Goal: Task Accomplishment & Management: Manage account settings

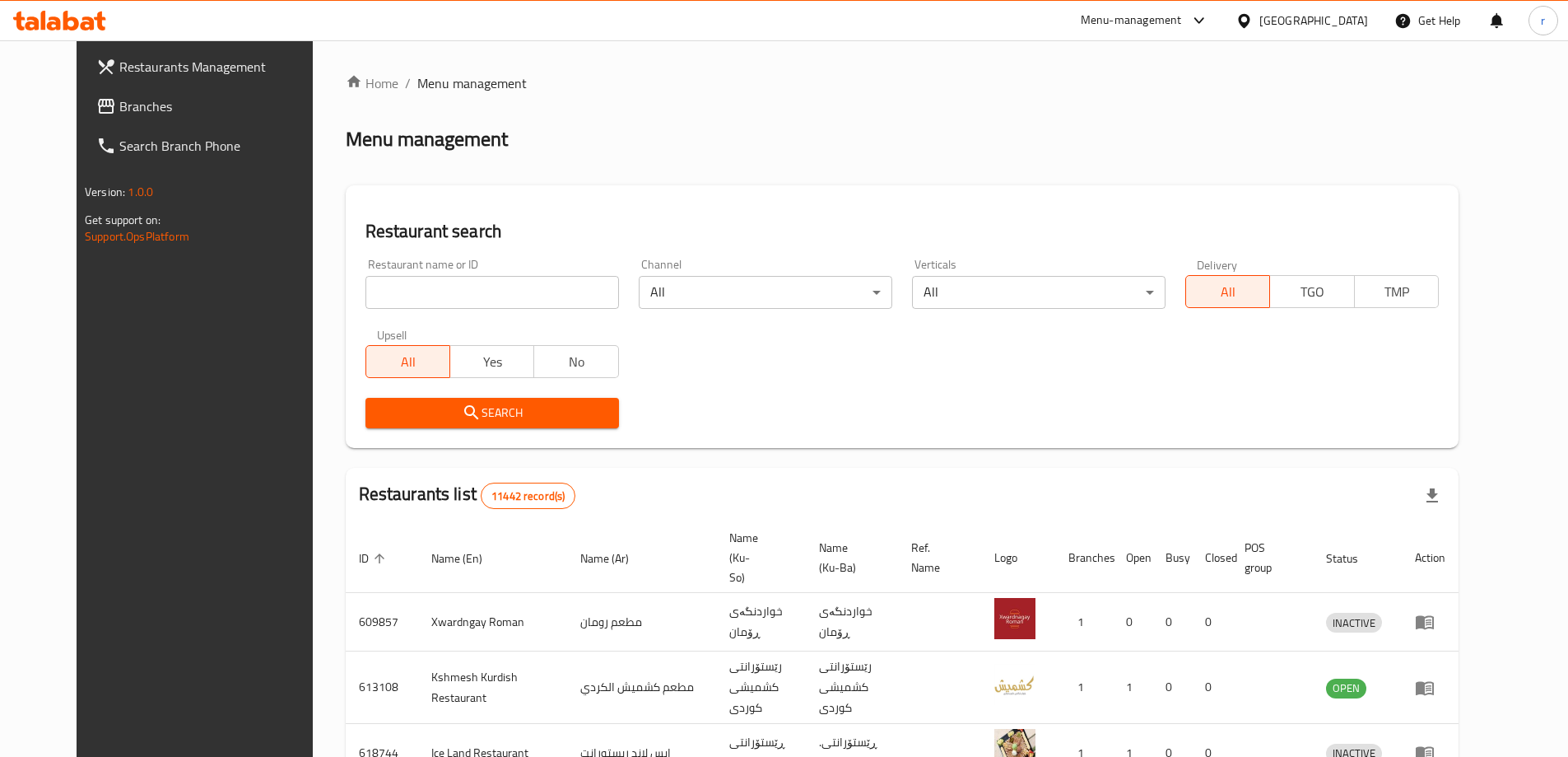
click at [119, 112] on span "Branches" at bounding box center [222, 106] width 206 height 20
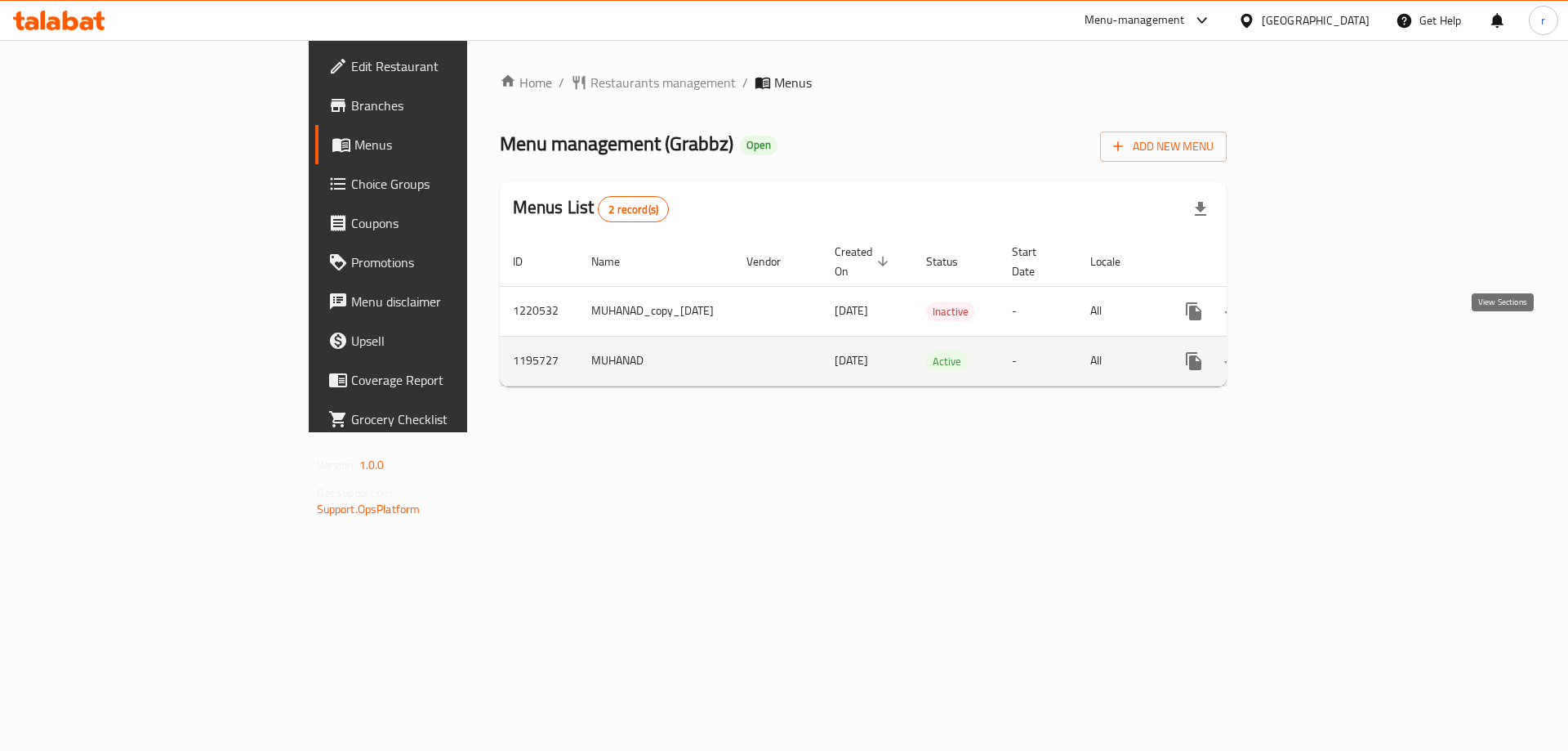
click at [1319, 353] on icon "enhanced table" at bounding box center [1311, 361] width 15 height 15
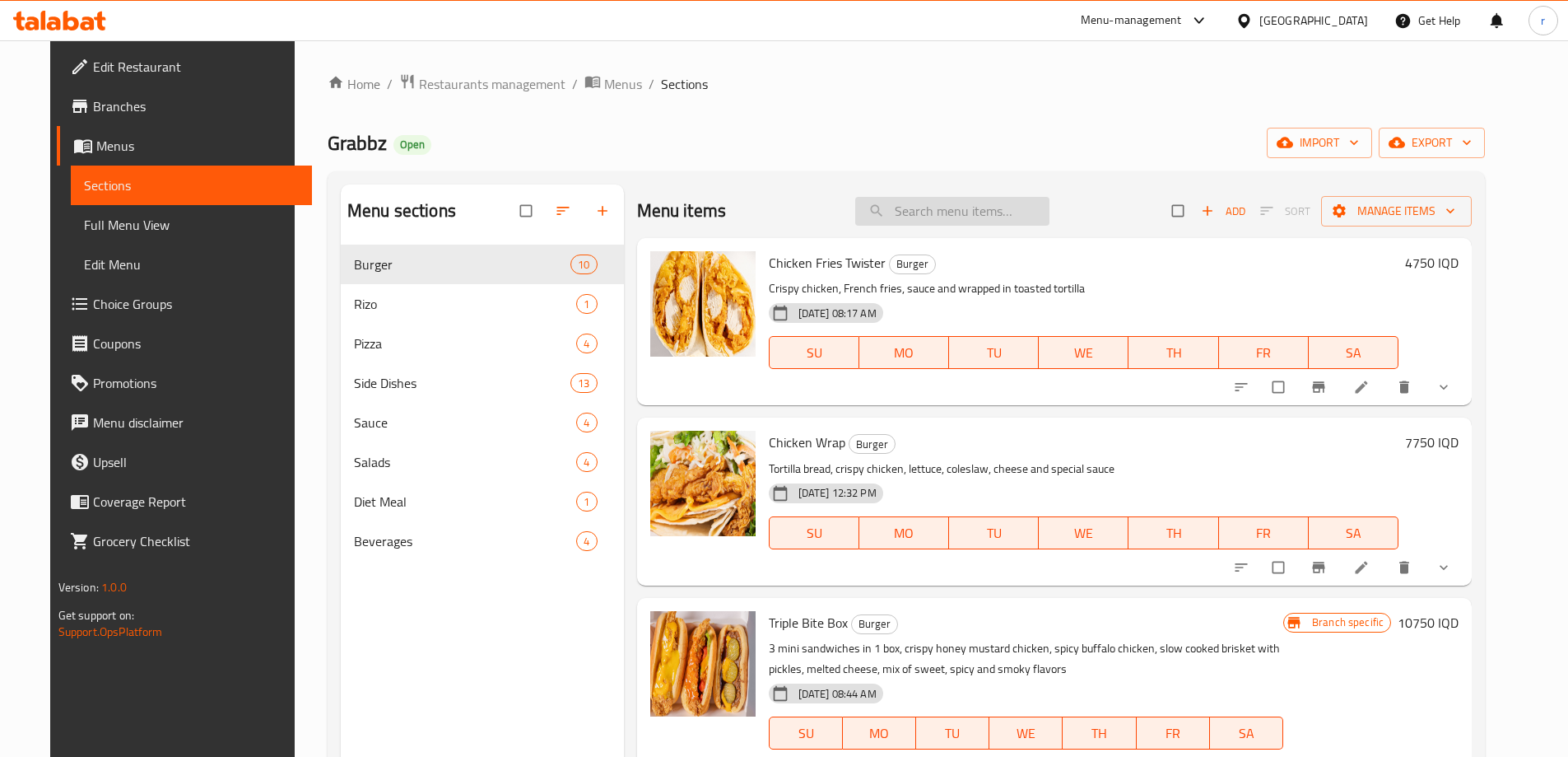
click at [956, 216] on input "search" at bounding box center [953, 211] width 194 height 28
paste input "Sweet Chili Sauce"
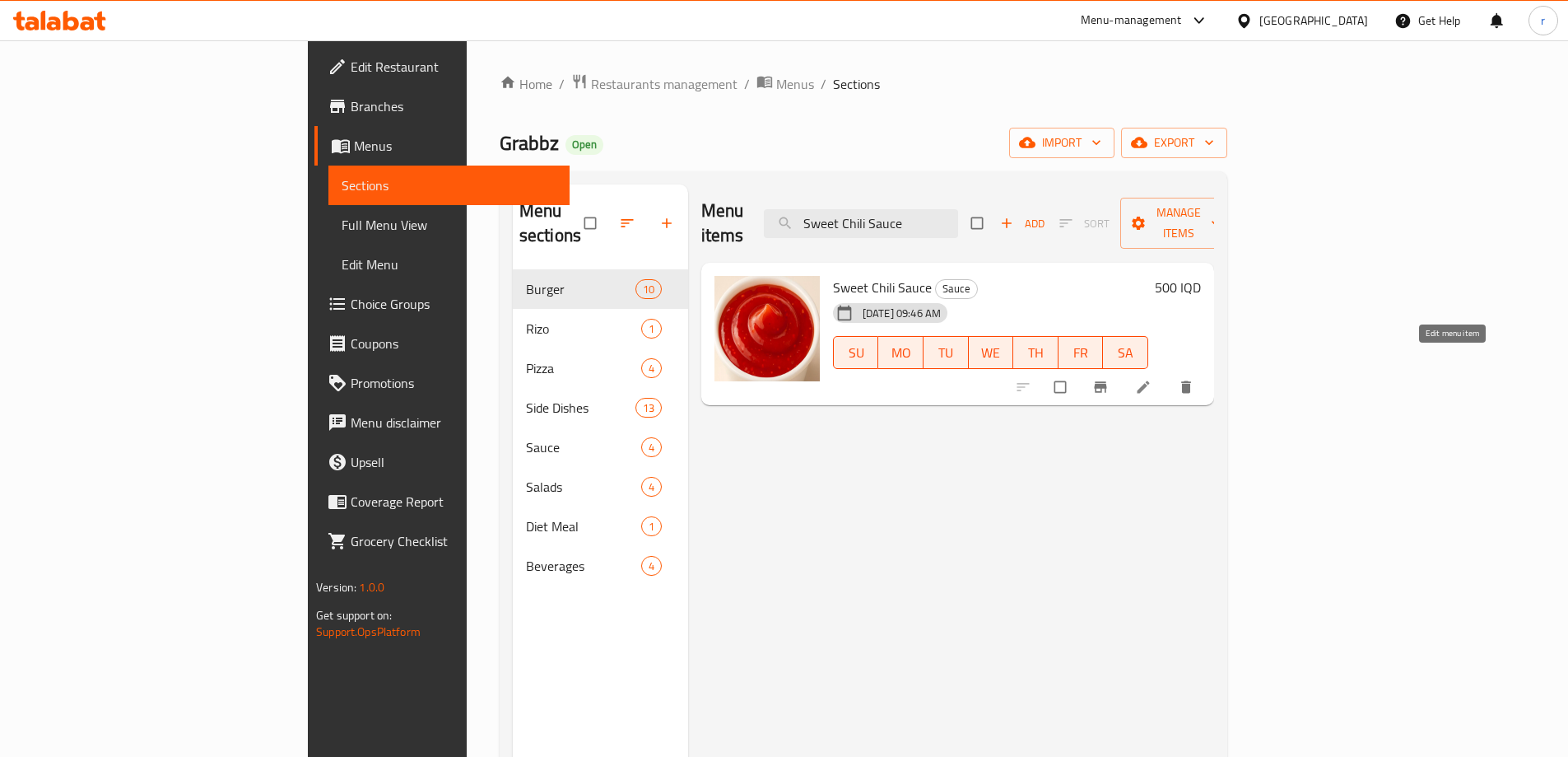
type input "Sweet Chili Sauce"
click at [1152, 379] on icon at bounding box center [1143, 387] width 16 height 16
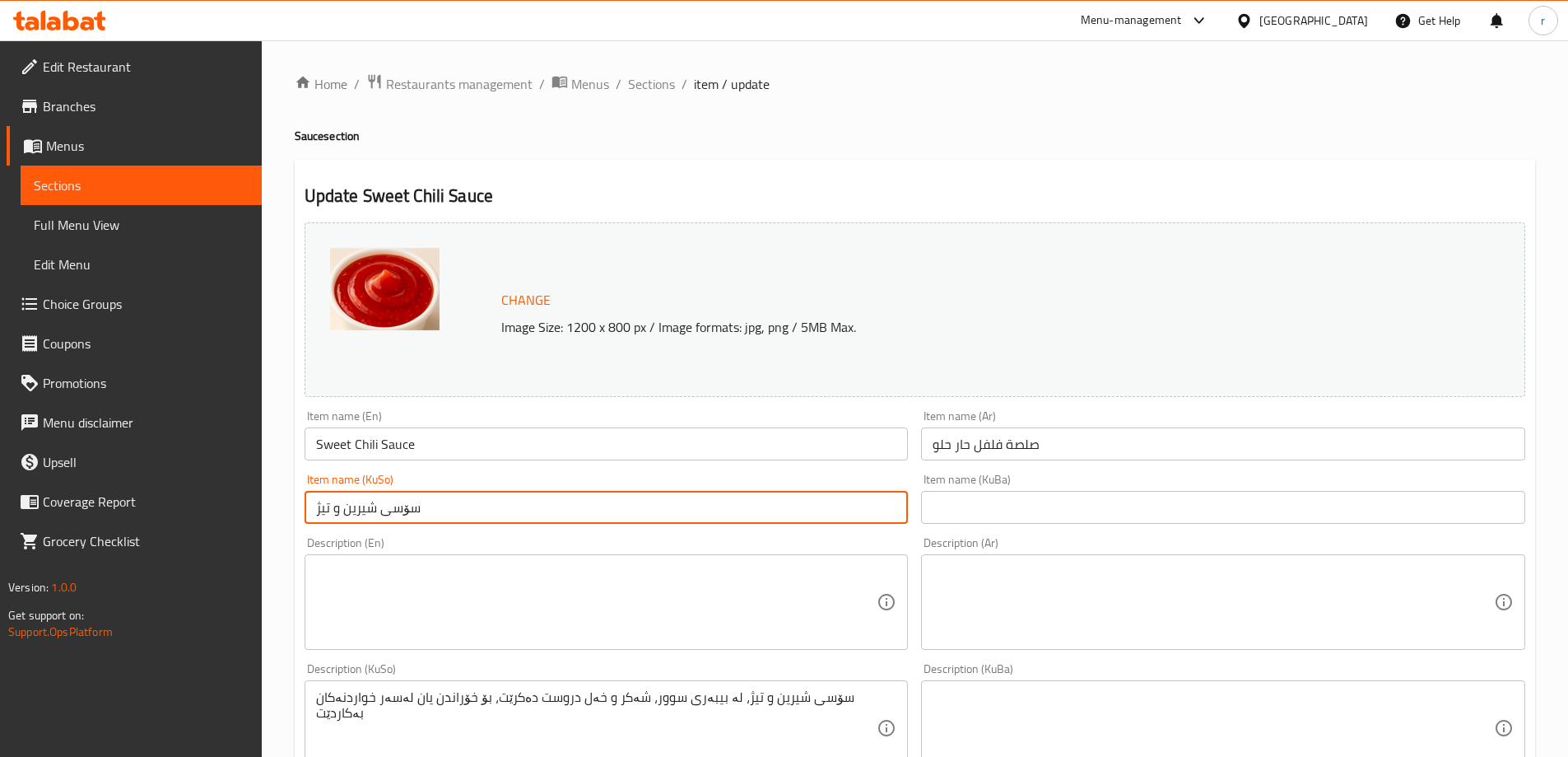
drag, startPoint x: 479, startPoint y: 503, endPoint x: 168, endPoint y: 534, distance: 312.5
click at [168, 534] on div "Edit Restaurant Branches Menus Sections Full Menu View Edit Menu Choice Groups …" at bounding box center [784, 708] width 1568 height 1336
paste input "ى"
type input "سۆسی شیرینى تیژ"
click at [954, 500] on input "text" at bounding box center [1224, 507] width 604 height 33
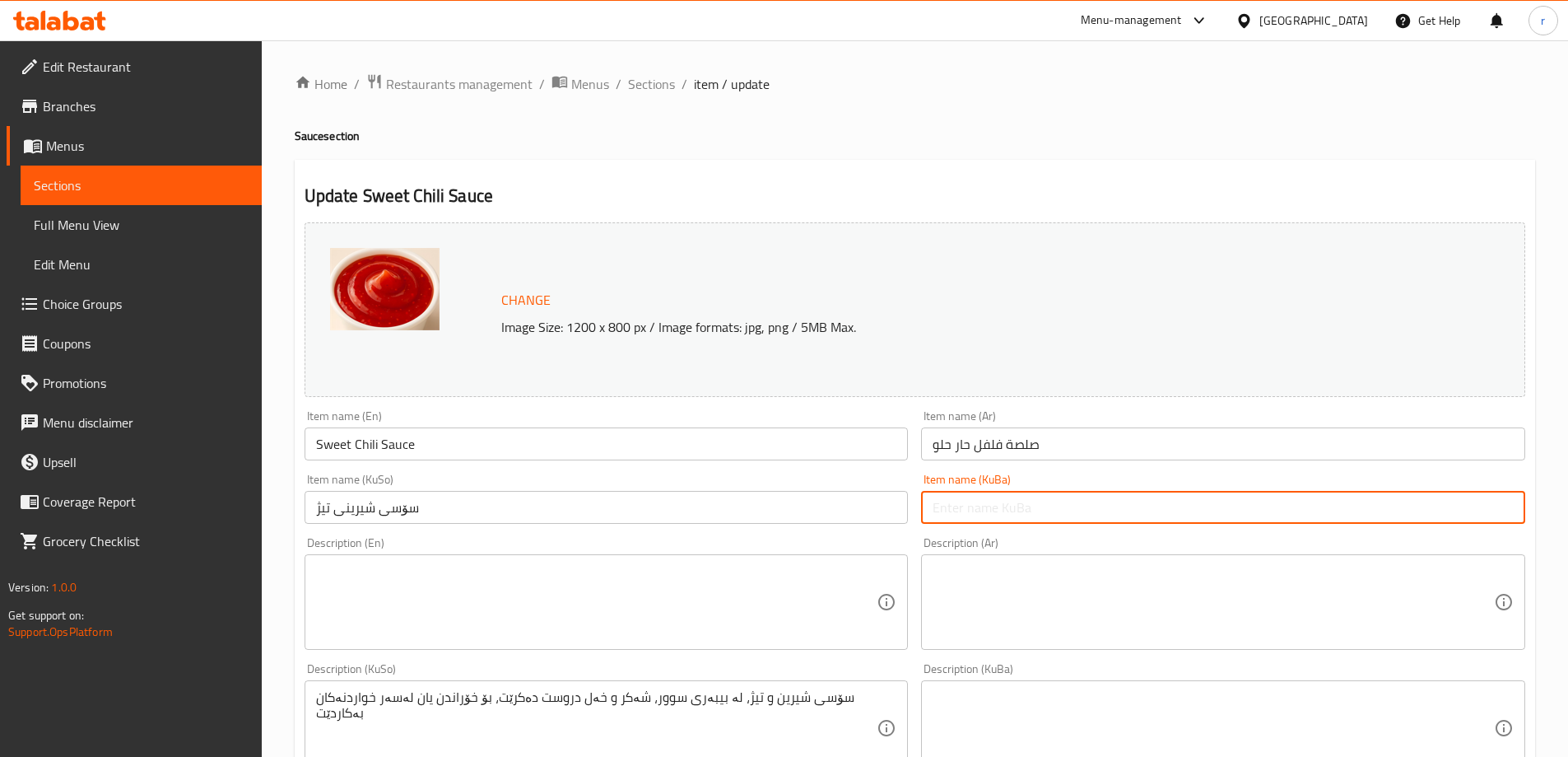
paste input "سۆسی شیرینى تیژ"
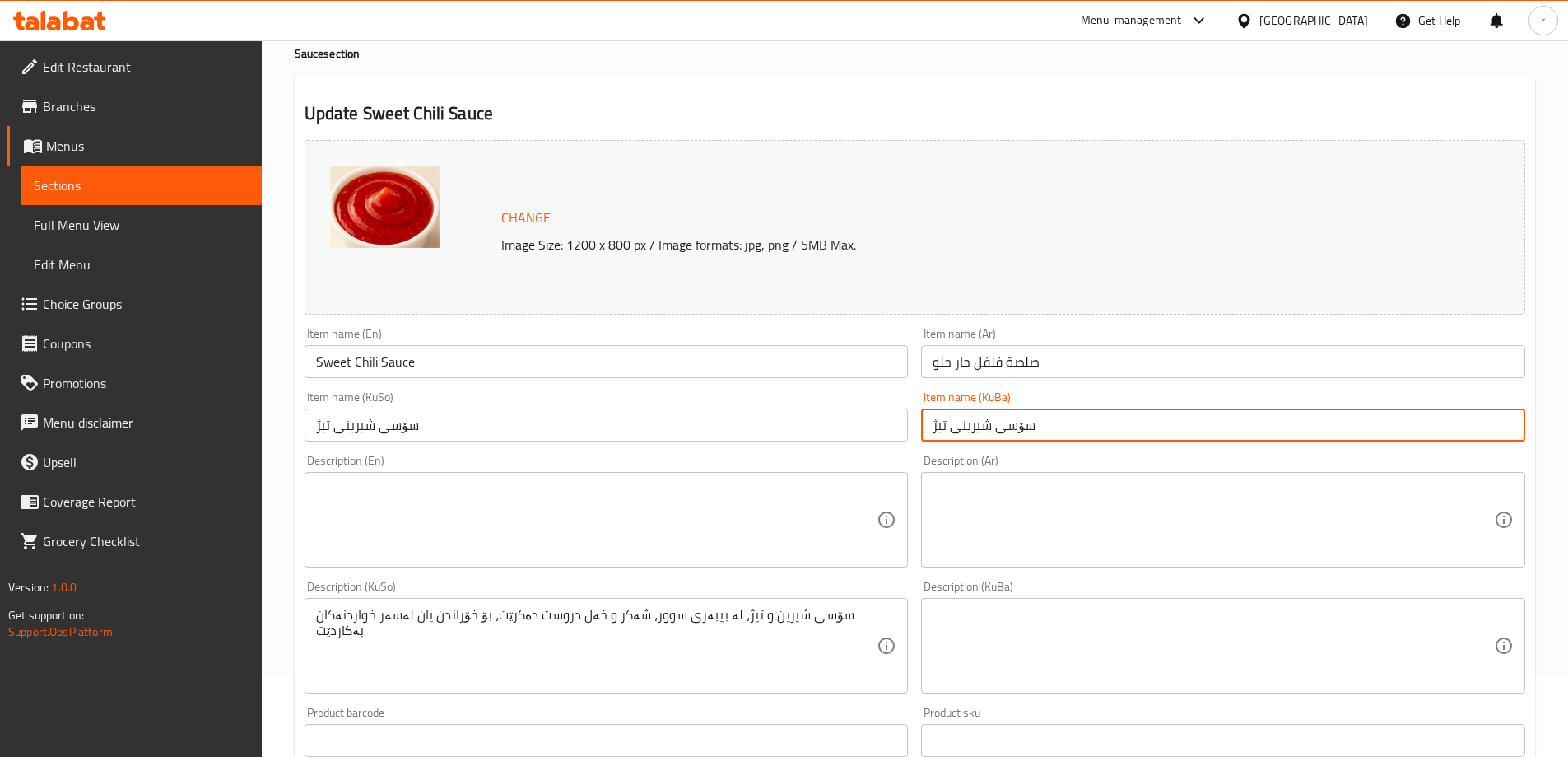
scroll to position [137, 0]
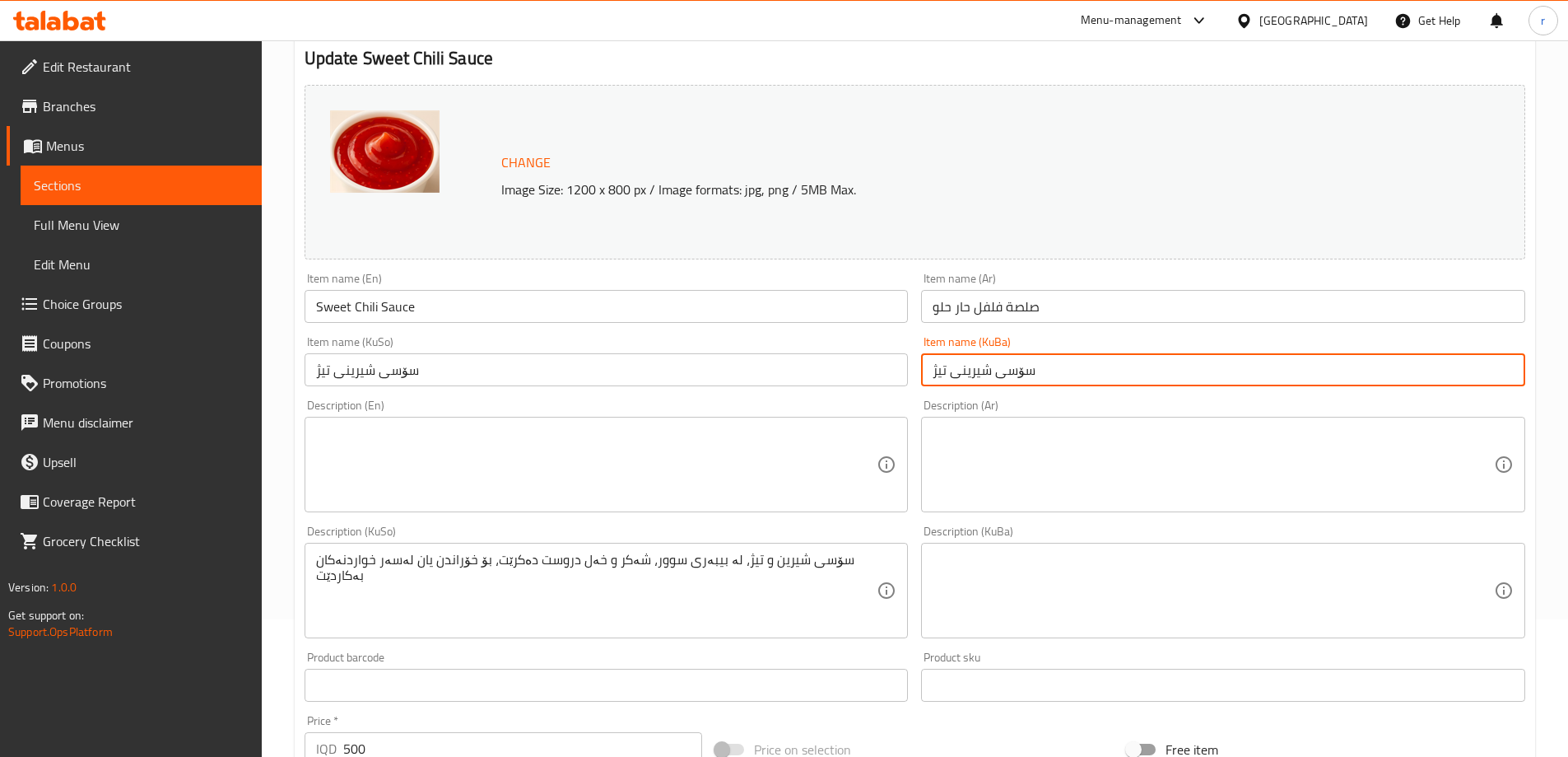
type input "سۆسی شیرینى تیژ"
click at [596, 568] on textarea "سۆسی شیرین و تیژ، لە بیبەری سوور، شەکر و خەل دروست دەکرێت، بۆ خۆراندن یان لەسەر…" at bounding box center [596, 590] width 561 height 78
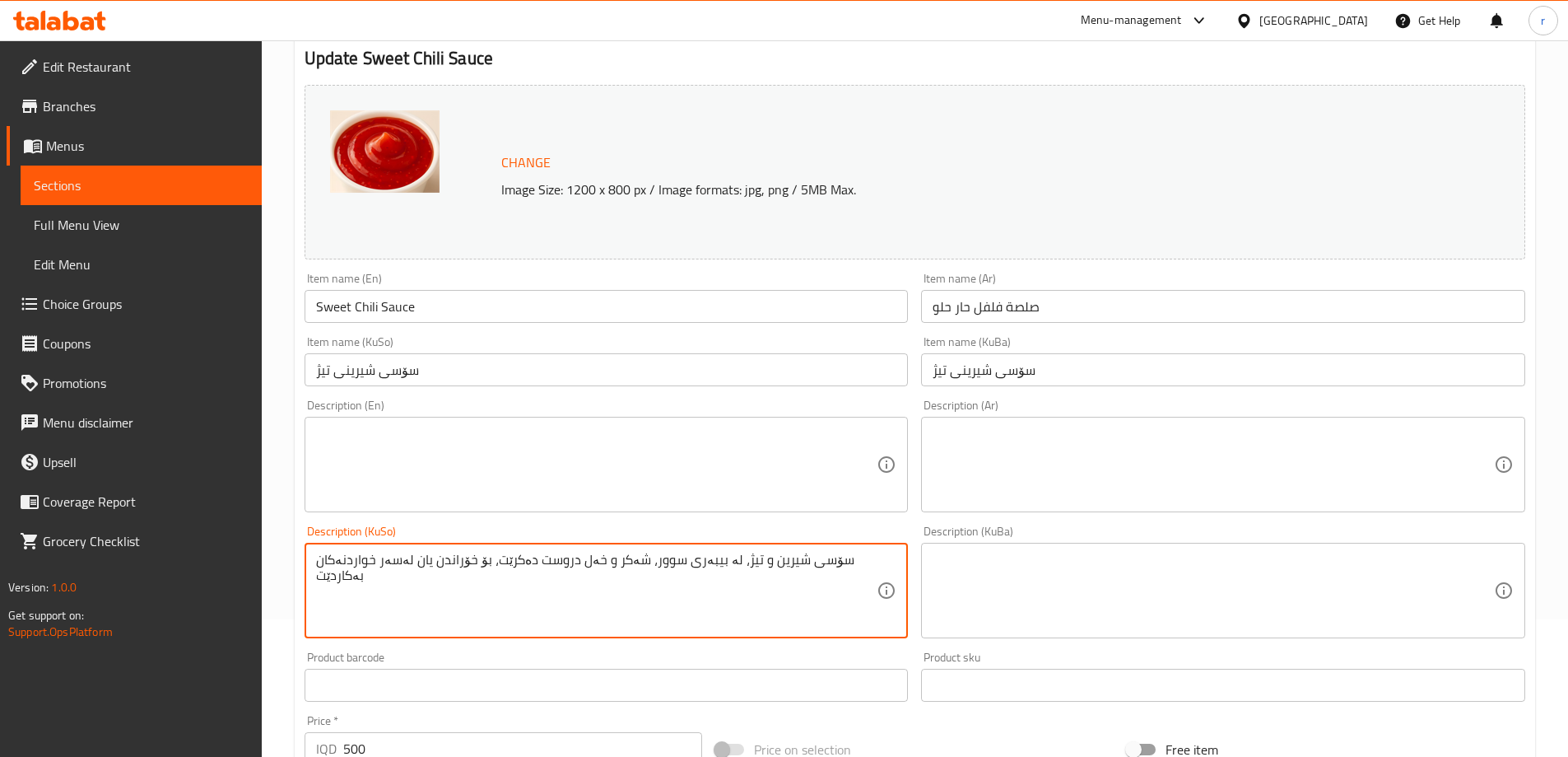
click at [596, 568] on textarea "سۆسی شیرین و تیژ، لە بیبەری سوور، شەکر و خەل دروست دەکرێت، بۆ خۆراندن یان لەسەر…" at bounding box center [596, 590] width 561 height 78
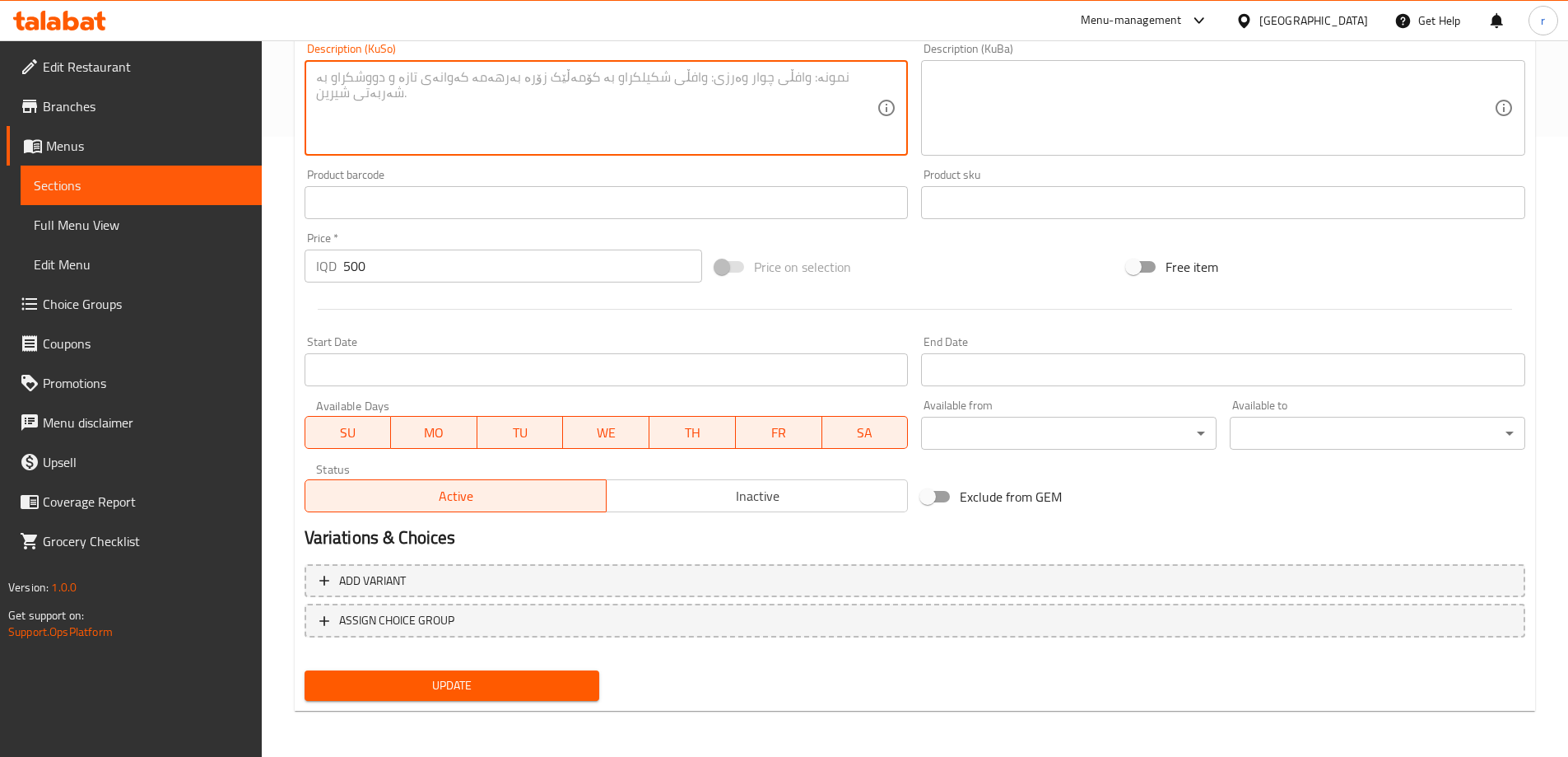
click at [497, 669] on div "Update" at bounding box center [452, 686] width 308 height 44
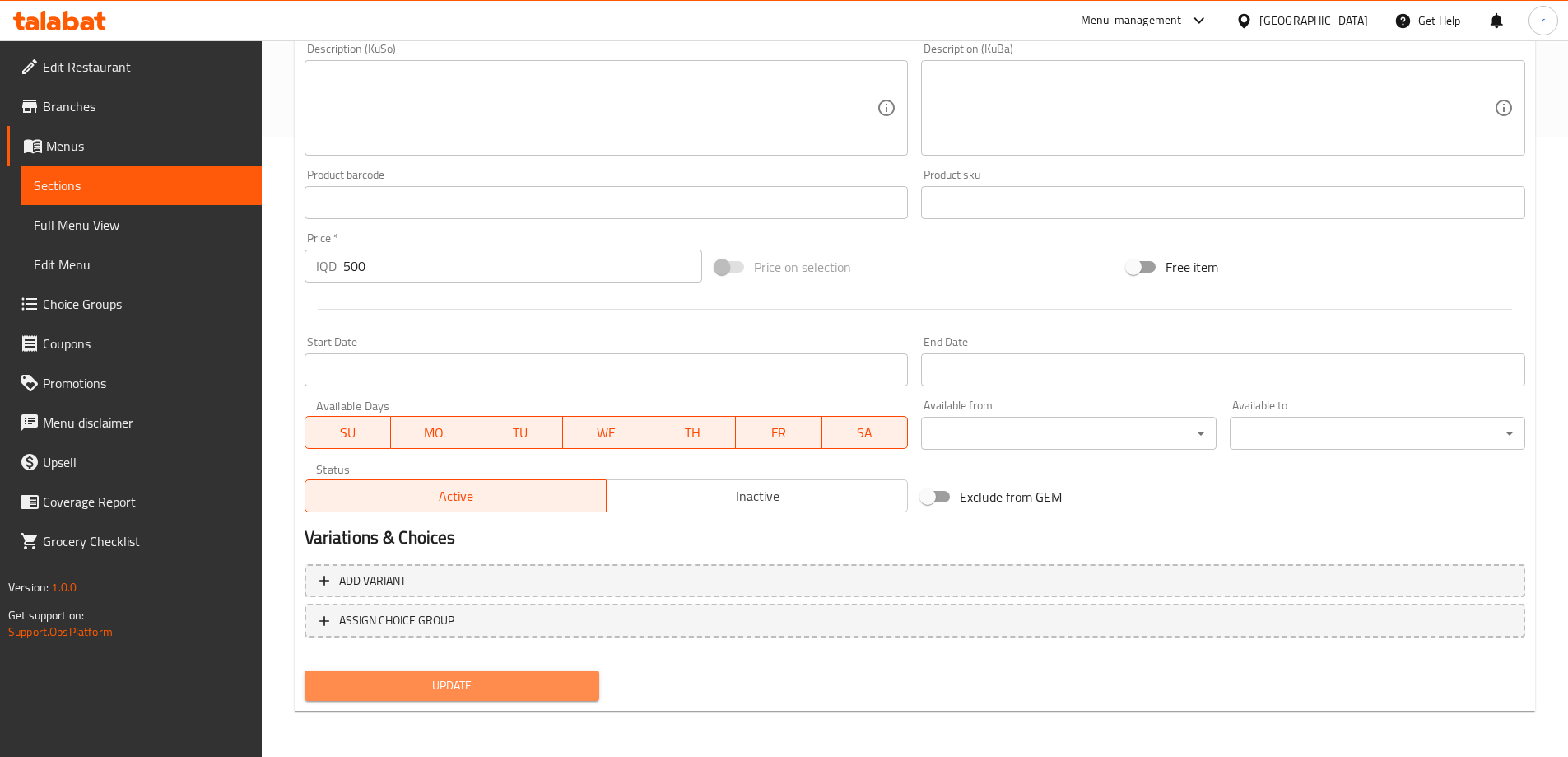
click at [503, 675] on button "Update" at bounding box center [452, 685] width 296 height 30
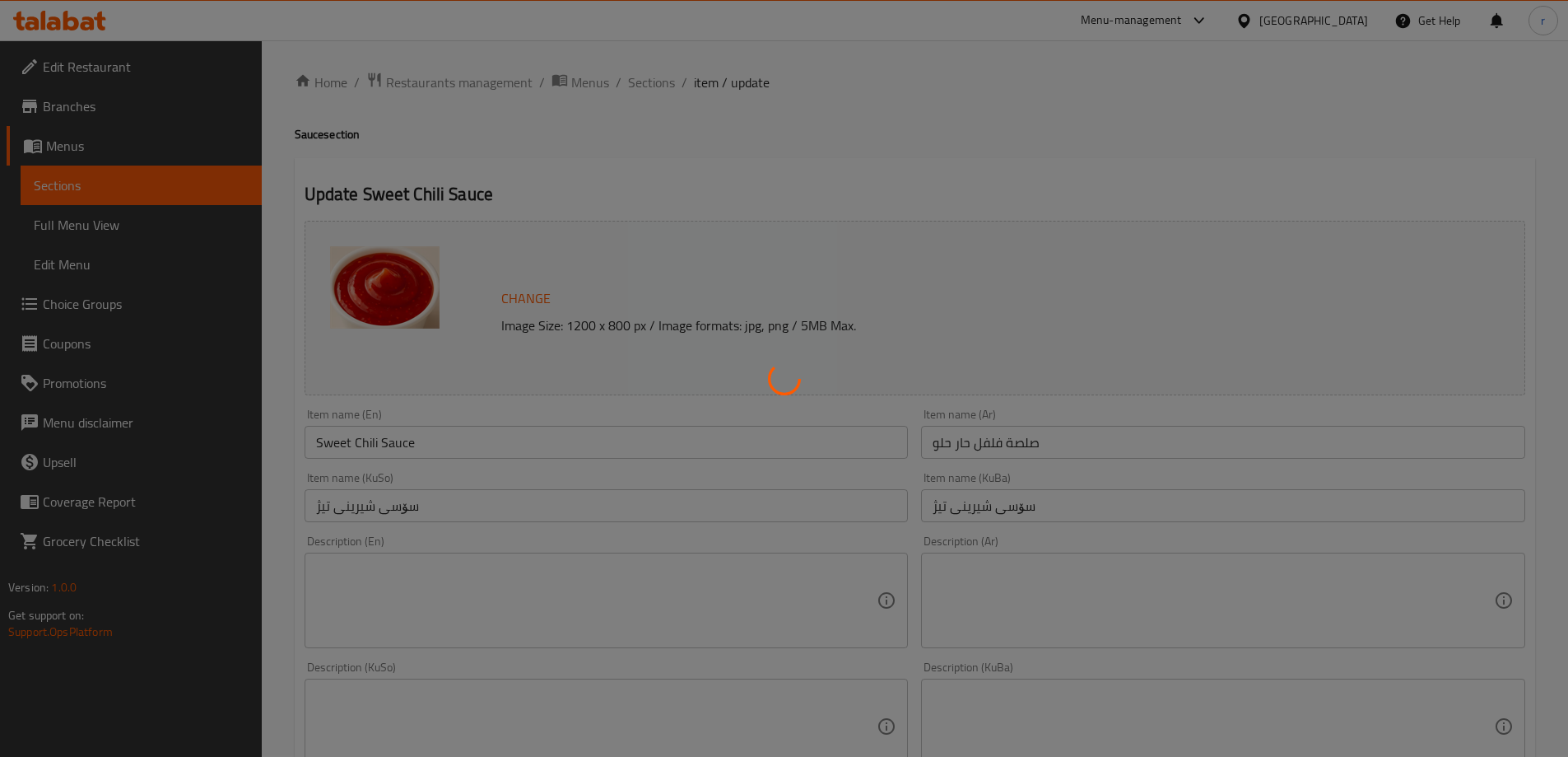
scroll to position [0, 0]
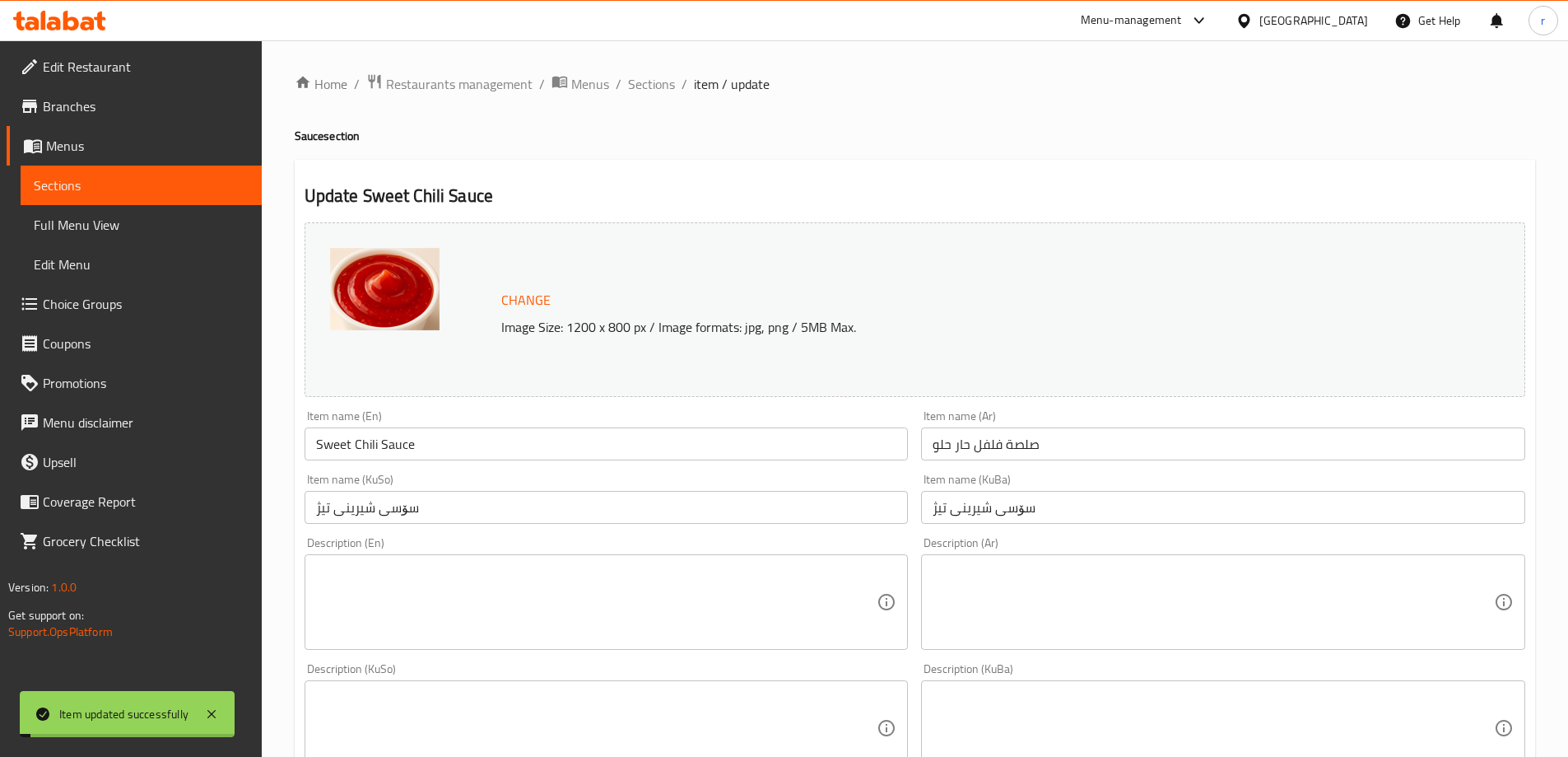
click at [392, 440] on input "Sweet Chili Sauce" at bounding box center [607, 444] width 604 height 33
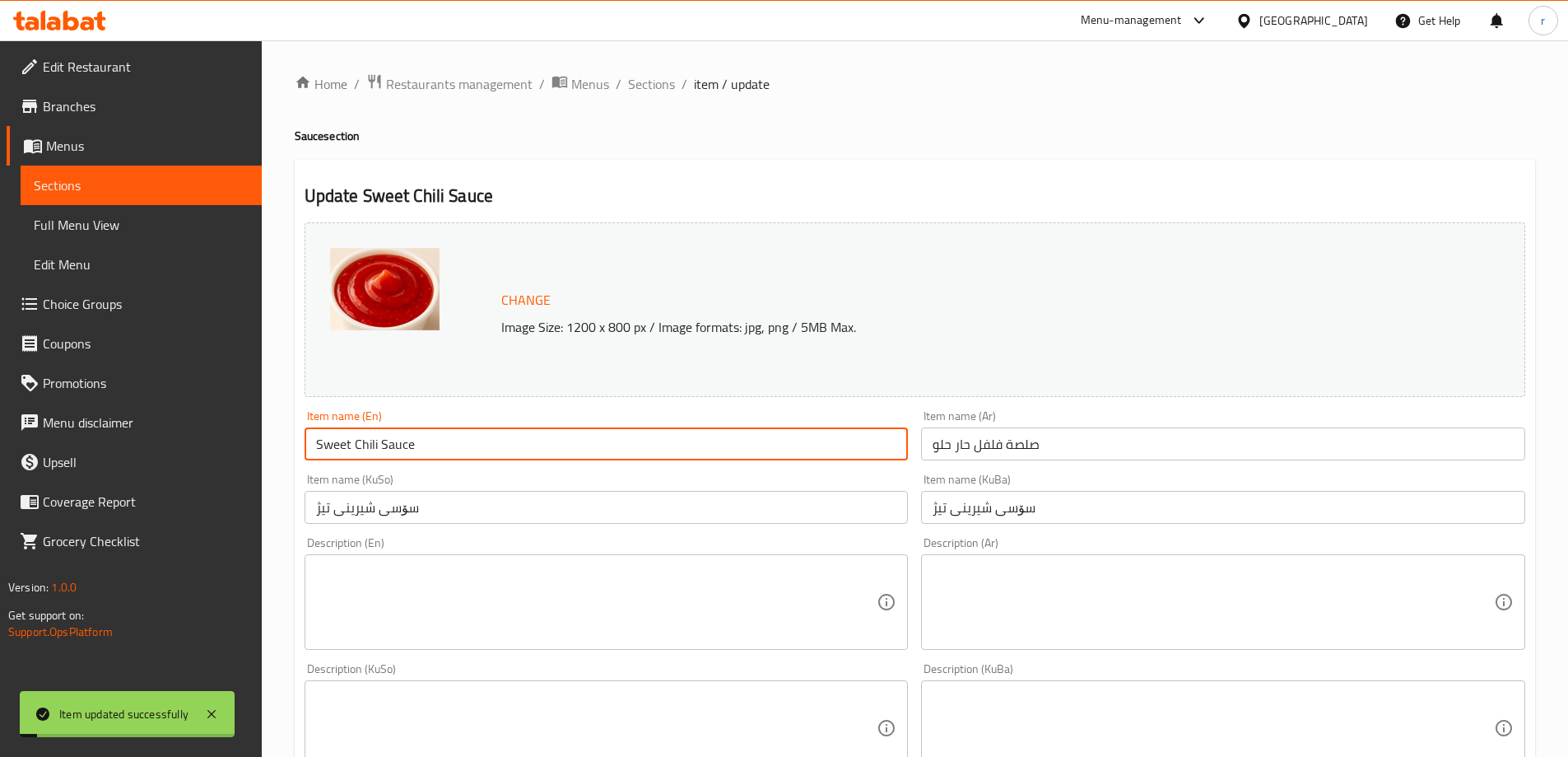
click at [392, 440] on input "Sweet Chili Sauce" at bounding box center [607, 444] width 604 height 33
click at [72, 227] on span "Full Menu View" at bounding box center [141, 225] width 215 height 20
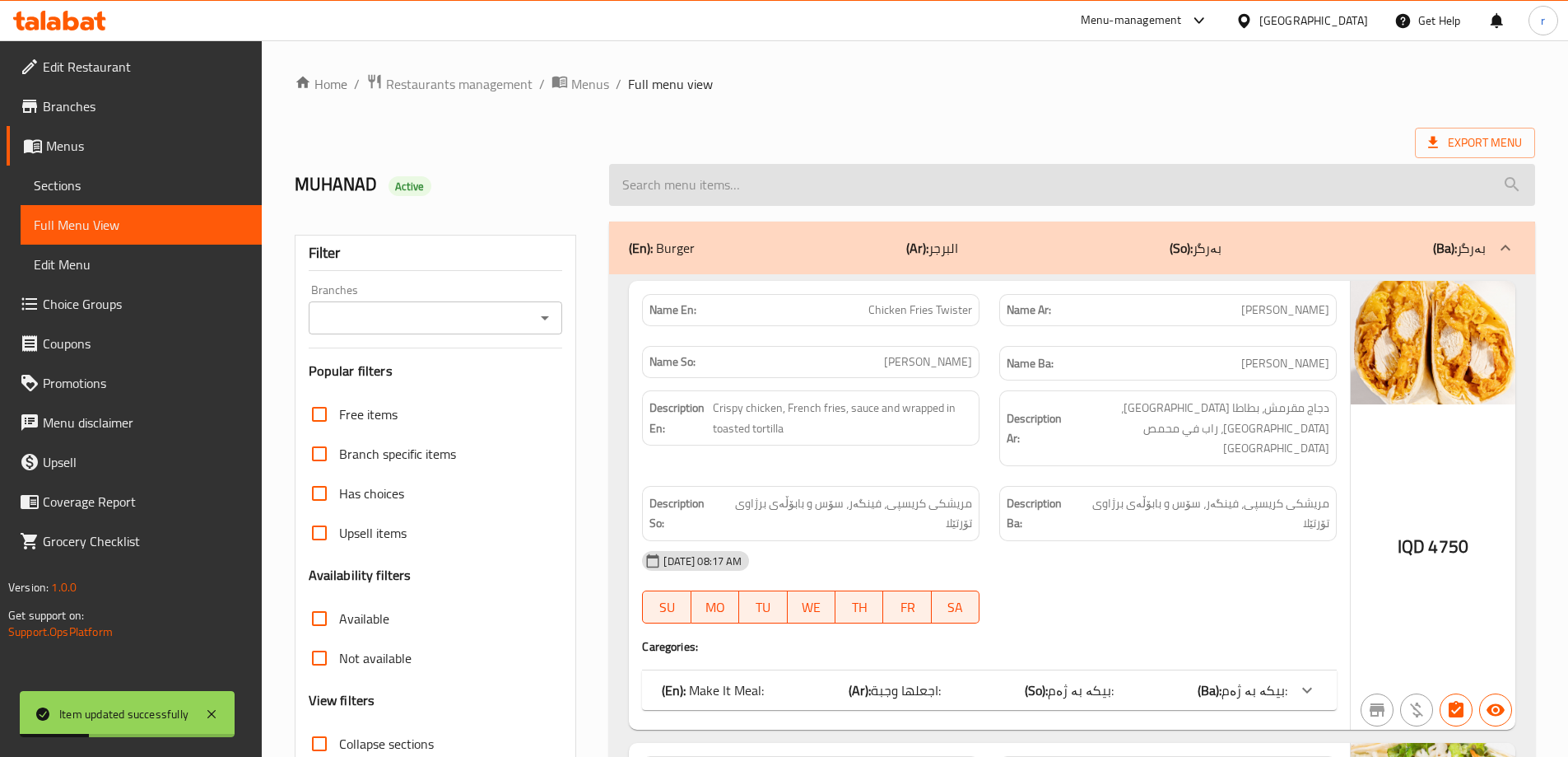
click at [764, 193] on input "search" at bounding box center [1073, 185] width 926 height 42
paste input "Sweet Chili Sauce"
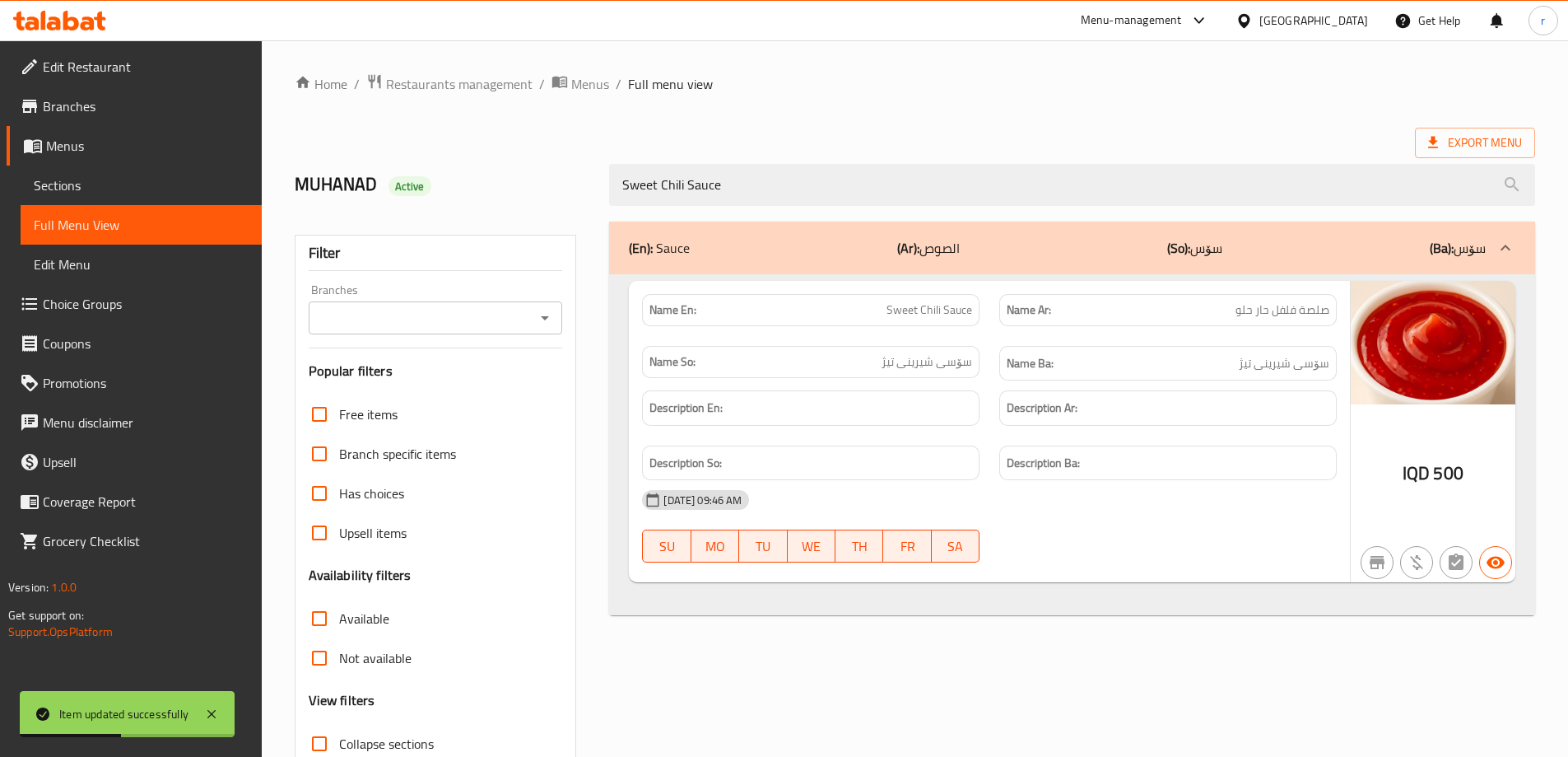
type input "Sweet Chili Sauce"
click at [420, 324] on input "Branches" at bounding box center [422, 318] width 217 height 23
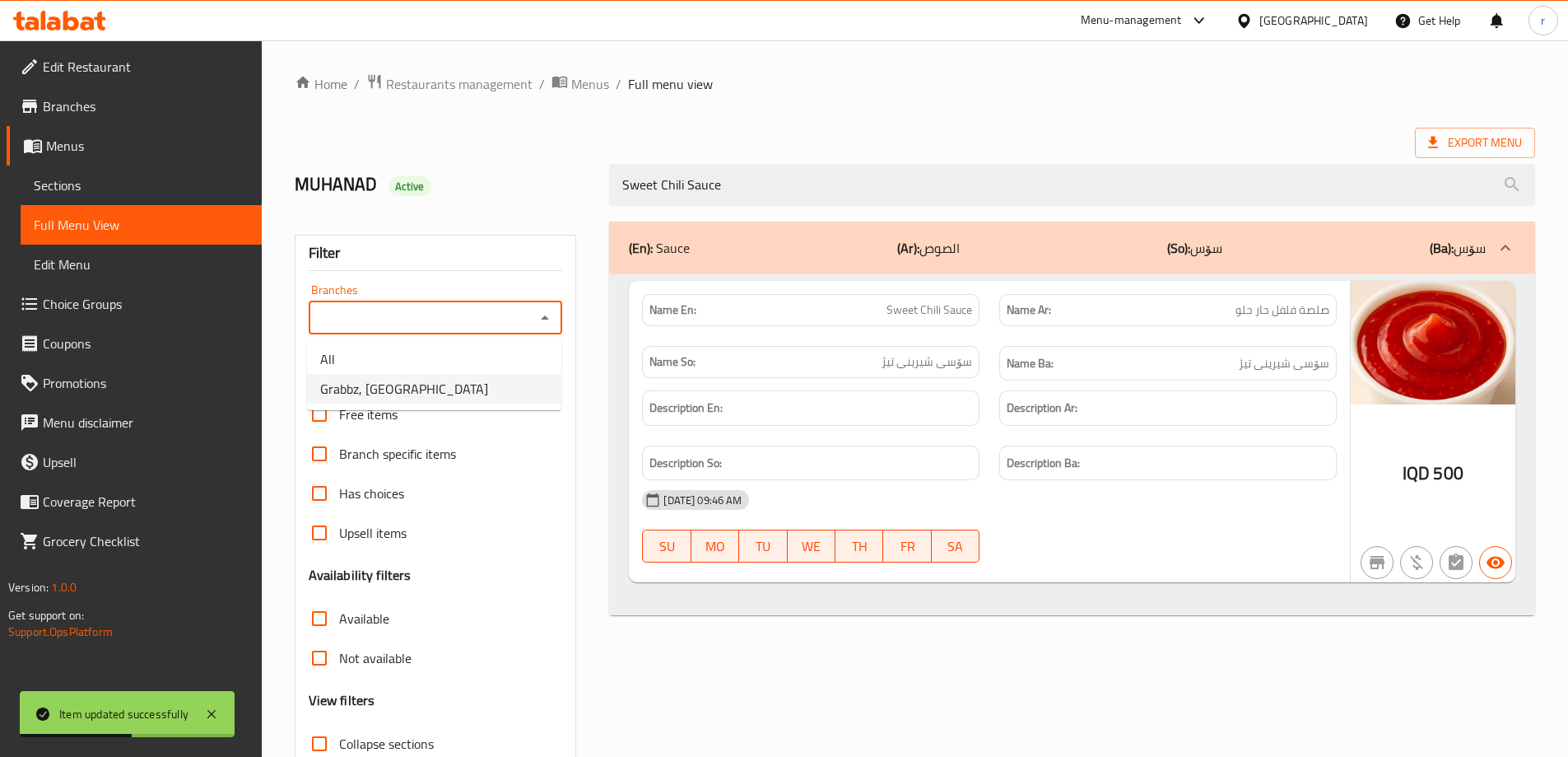
click at [425, 389] on span "Grabbz, Suli Heights" at bounding box center [404, 389] width 168 height 20
type input "Grabbz, Suli Heights"
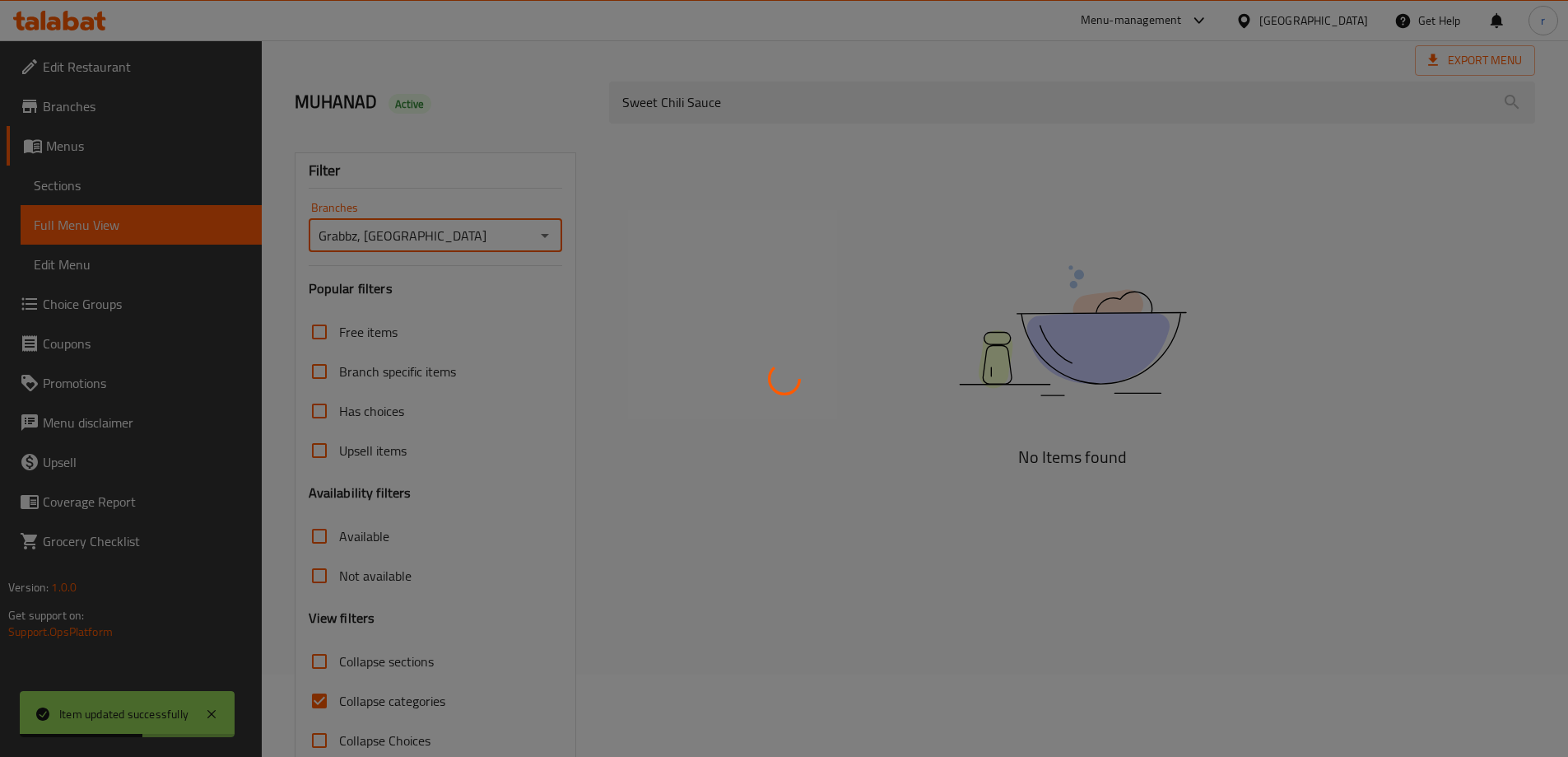
scroll to position [119, 0]
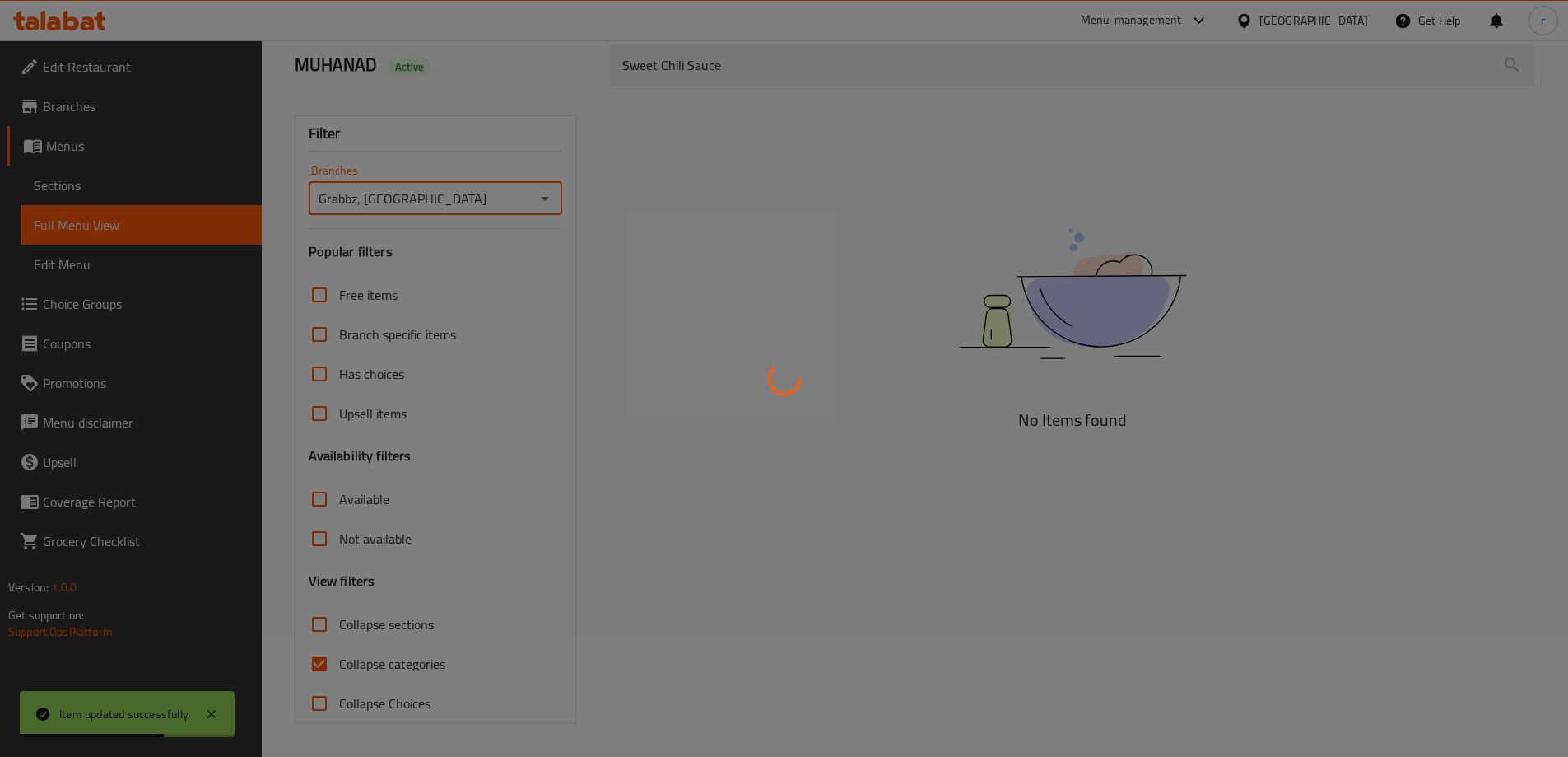
click at [419, 663] on div at bounding box center [784, 378] width 1568 height 757
click at [438, 662] on div at bounding box center [784, 378] width 1568 height 757
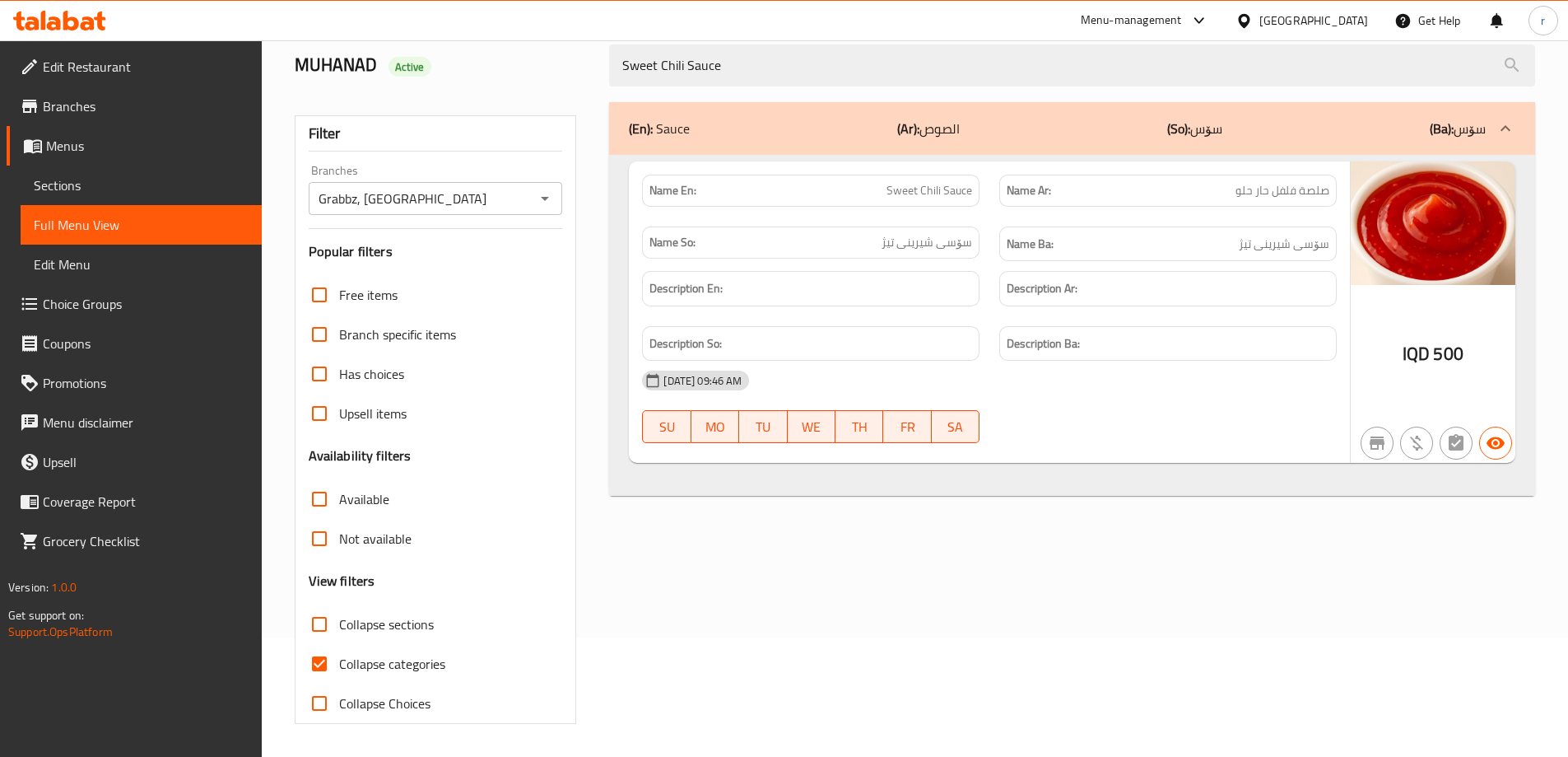
click at [406, 665] on span "Collapse categories" at bounding box center [393, 664] width 106 height 20
click at [340, 665] on input "Collapse categories" at bounding box center [319, 663] width 39 height 39
checkbox input "false"
click at [71, 28] on icon at bounding box center [70, 21] width 16 height 20
